Goal: Information Seeking & Learning: Understand process/instructions

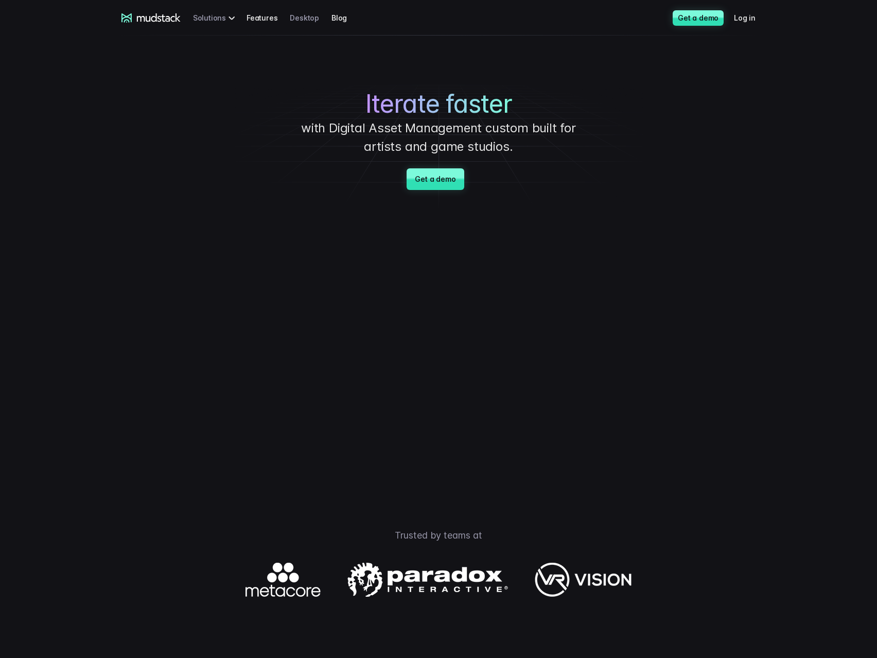
click at [303, 16] on link "Desktop" at bounding box center [311, 17] width 42 height 19
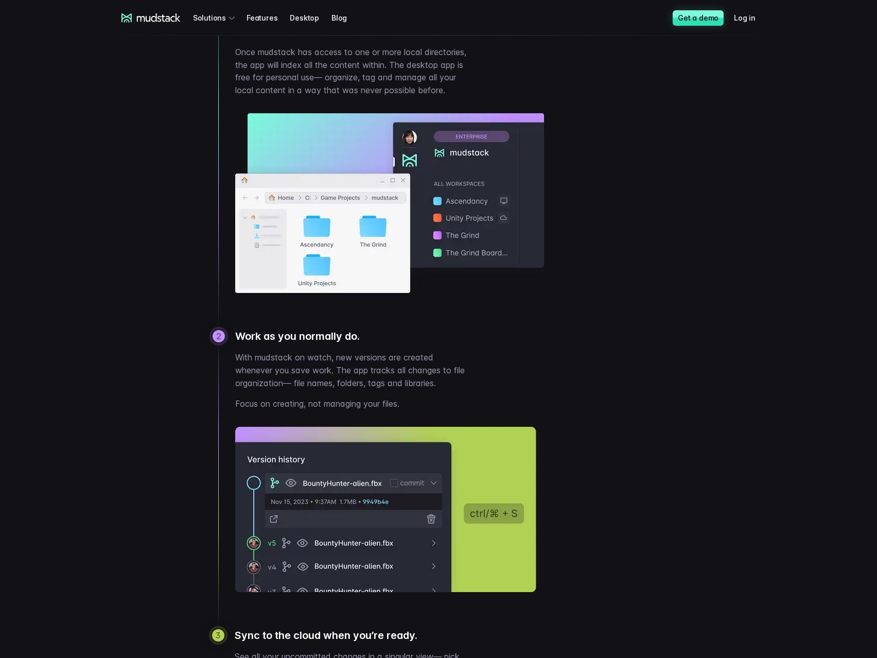
scroll to position [618, 0]
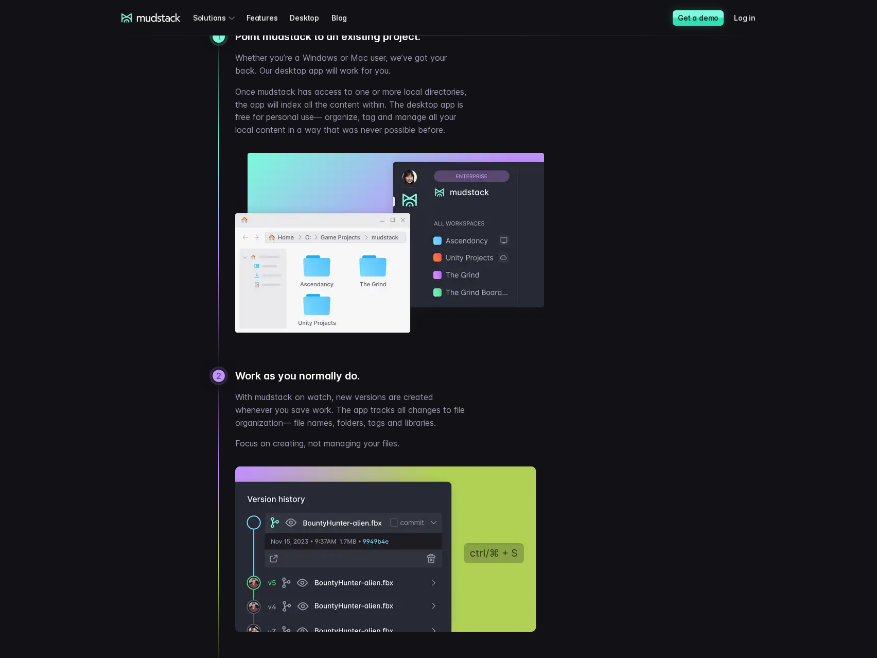
click at [297, 18] on link "Desktop" at bounding box center [311, 17] width 42 height 19
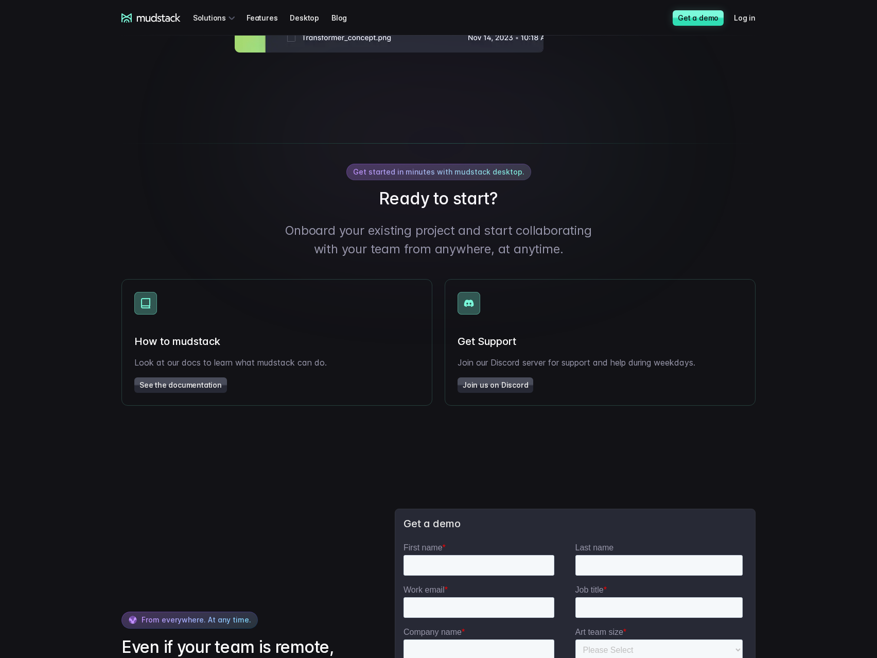
scroll to position [1442, 0]
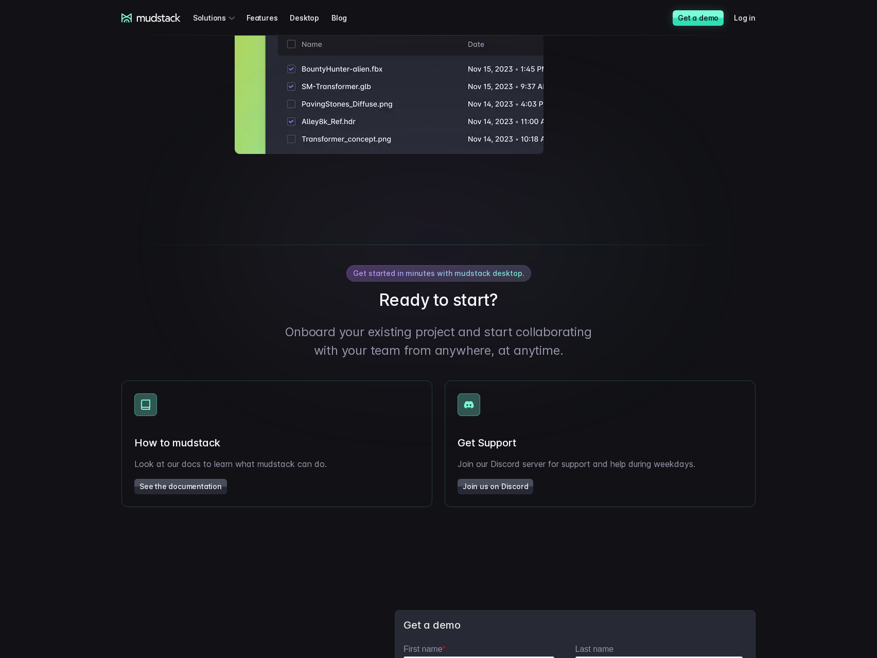
click at [204, 494] on link "See the documentation" at bounding box center [180, 486] width 93 height 15
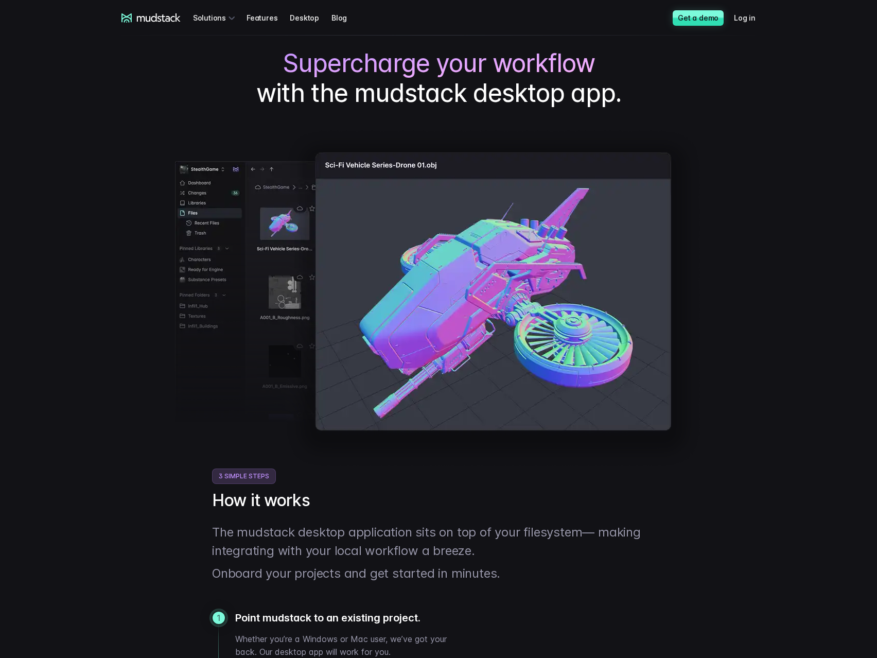
scroll to position [0, 0]
